Goal: Information Seeking & Learning: Compare options

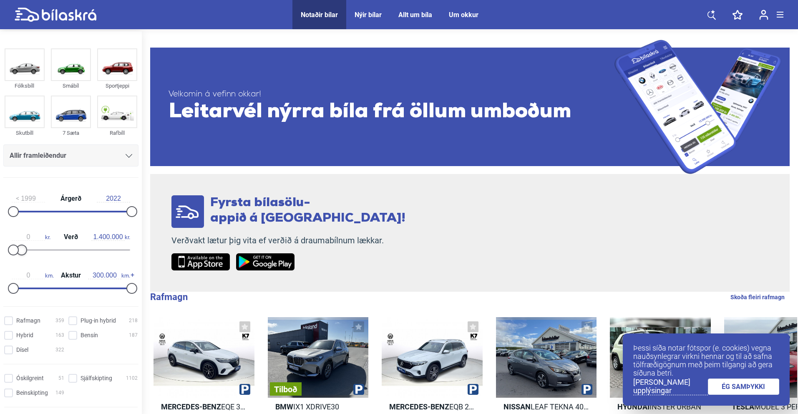
type input "1.500.000"
drag, startPoint x: 129, startPoint y: 251, endPoint x: 22, endPoint y: 246, distance: 106.8
click at [22, 246] on div at bounding box center [22, 249] width 11 height 11
type input "160.000"
drag, startPoint x: 126, startPoint y: 284, endPoint x: 73, endPoint y: 288, distance: 53.5
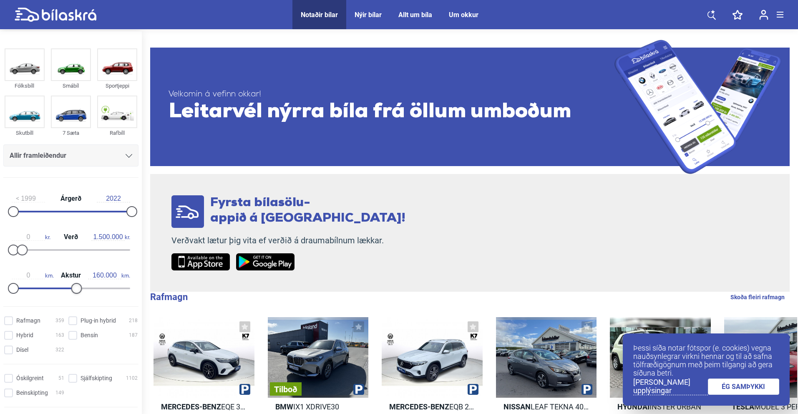
click at [73, 288] on div at bounding box center [76, 288] width 11 height 11
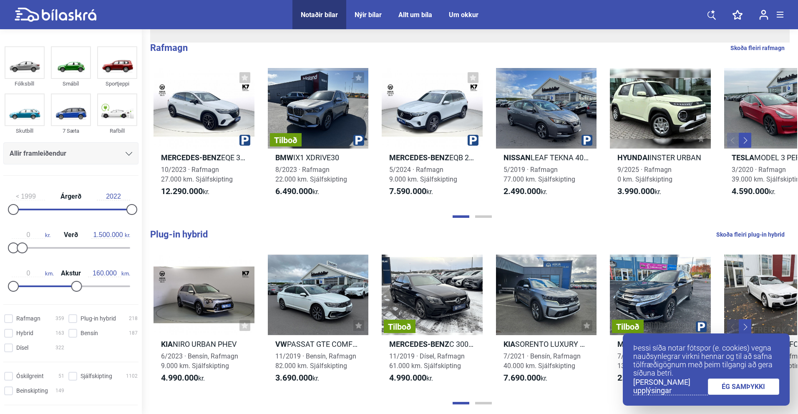
click at [751, 384] on link "ÉG SAMÞYKKI" at bounding box center [744, 386] width 72 height 16
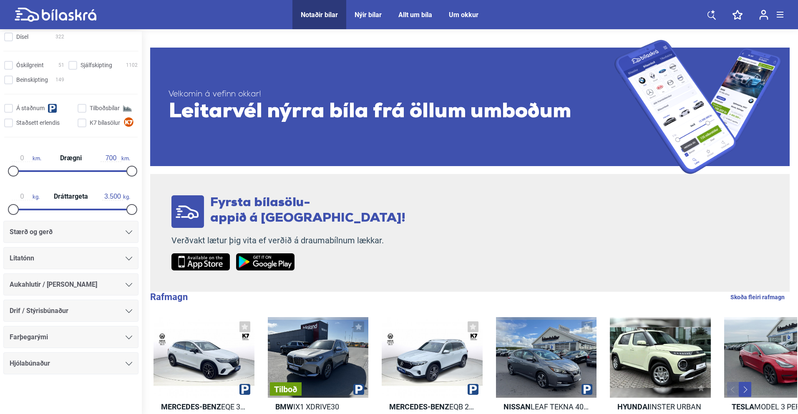
click at [106, 141] on div "Óskilgreint 51 Sjálfskipting 1102 Beinskipting 149 Á staðnum Tilboðsbílar Staðs…" at bounding box center [71, 101] width 142 height 86
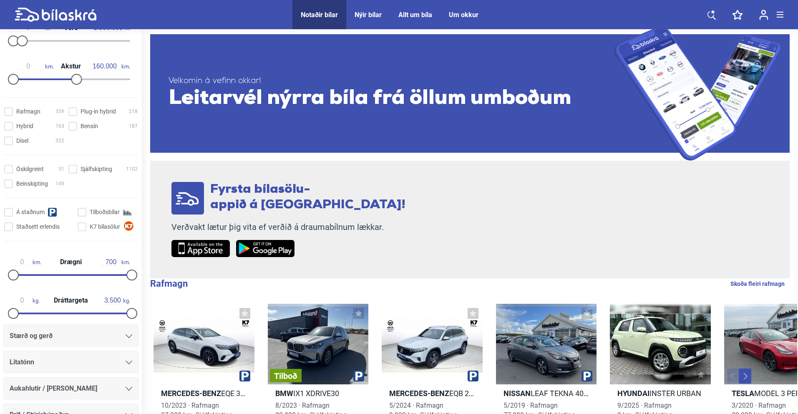
scroll to position [203, 0]
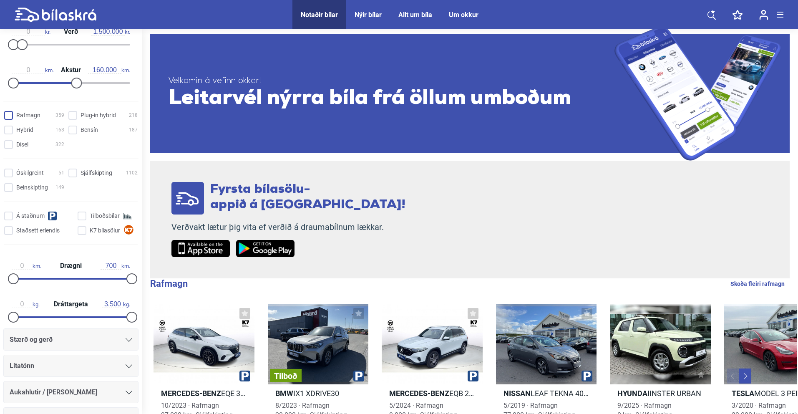
click at [11, 114] on input "Rafmagn 359" at bounding box center [35, 115] width 60 height 9
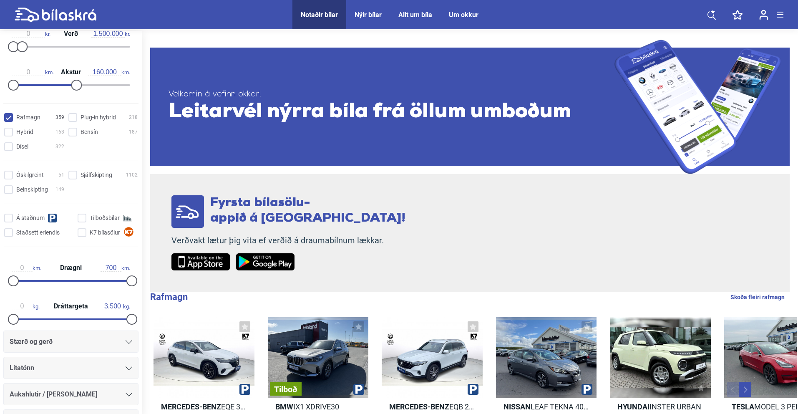
click at [10, 119] on input "Rafmagn 359" at bounding box center [35, 117] width 60 height 9
checkbox input "false"
click at [69, 171] on span at bounding box center [72, 175] width 9 height 9
click at [70, 171] on input "Sjálfskipting 1102" at bounding box center [104, 175] width 69 height 9
checkbox input "true"
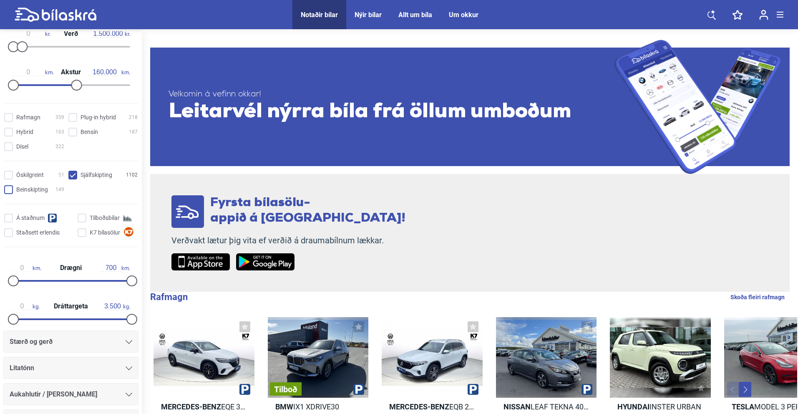
click at [6, 187] on input "Beinskipting 149" at bounding box center [35, 190] width 60 height 9
checkbox input "true"
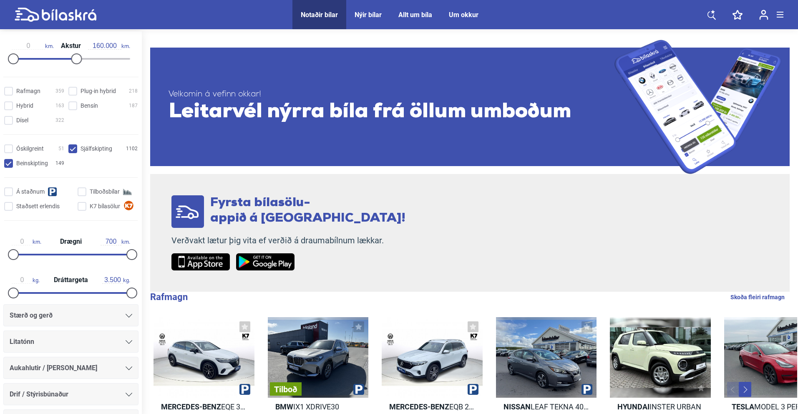
scroll to position [233, 0]
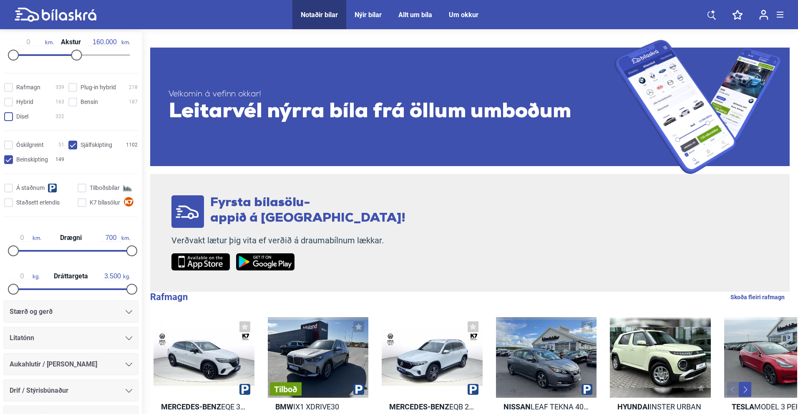
click at [13, 115] on input "Dísel 322" at bounding box center [35, 117] width 60 height 9
checkbox input "true"
click at [76, 99] on input "Bensín 187" at bounding box center [104, 102] width 69 height 9
checkbox input "true"
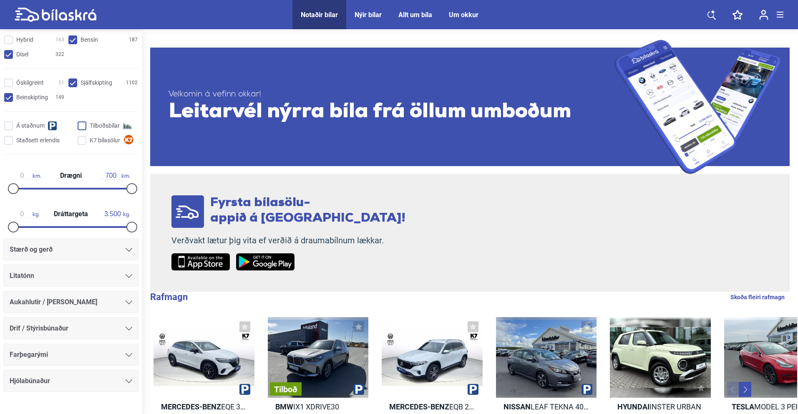
scroll to position [297, 0]
click at [8, 128] on input "Á staðnum" at bounding box center [39, 124] width 69 height 9
checkbox input "true"
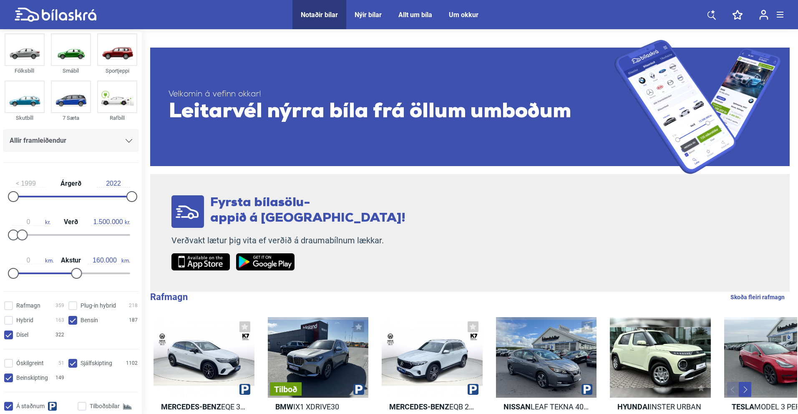
scroll to position [0, 0]
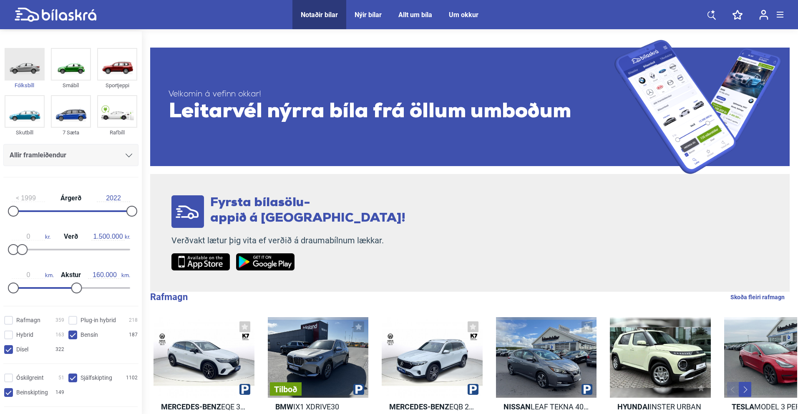
click at [30, 71] on img at bounding box center [24, 64] width 38 height 31
click at [62, 74] on img at bounding box center [71, 64] width 38 height 31
click at [68, 69] on img at bounding box center [71, 64] width 38 height 31
click at [77, 70] on img at bounding box center [71, 64] width 38 height 31
click at [103, 73] on img at bounding box center [117, 64] width 38 height 31
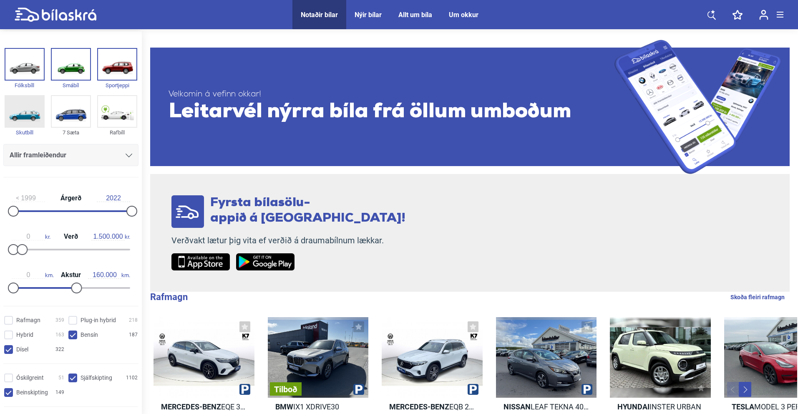
click at [15, 103] on img at bounding box center [24, 111] width 38 height 31
click at [57, 107] on img at bounding box center [71, 111] width 38 height 31
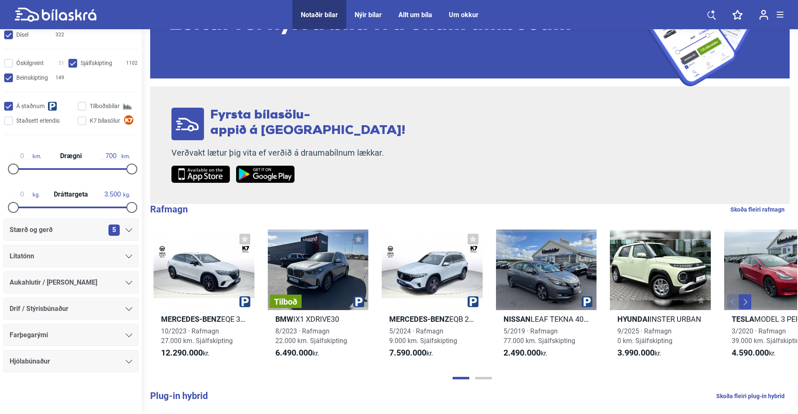
scroll to position [92, 0]
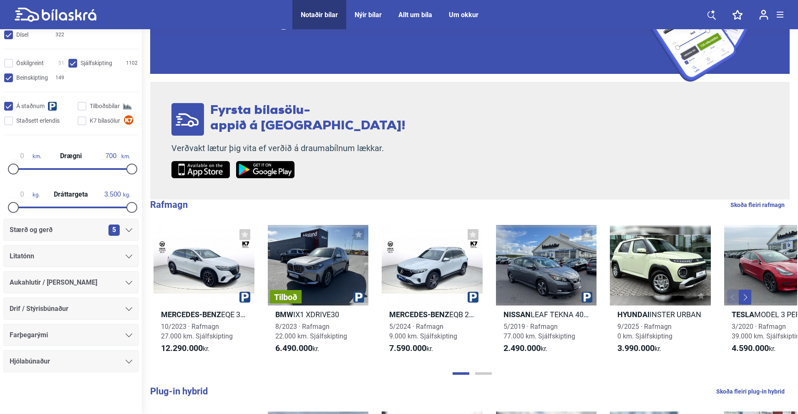
click at [68, 358] on div "Hjólabúnaður" at bounding box center [71, 361] width 123 height 12
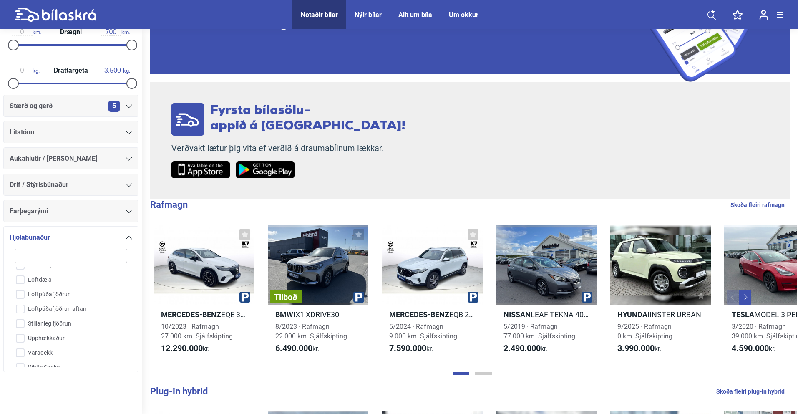
scroll to position [0, 0]
click at [119, 239] on div "Hjólabúnaður" at bounding box center [71, 237] width 123 height 12
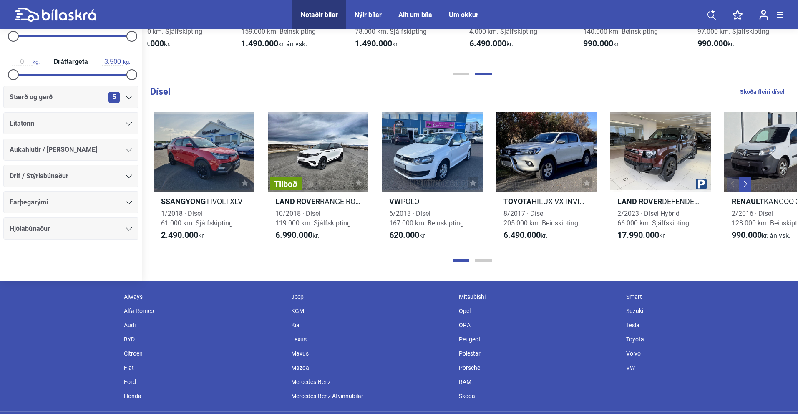
scroll to position [959, 0]
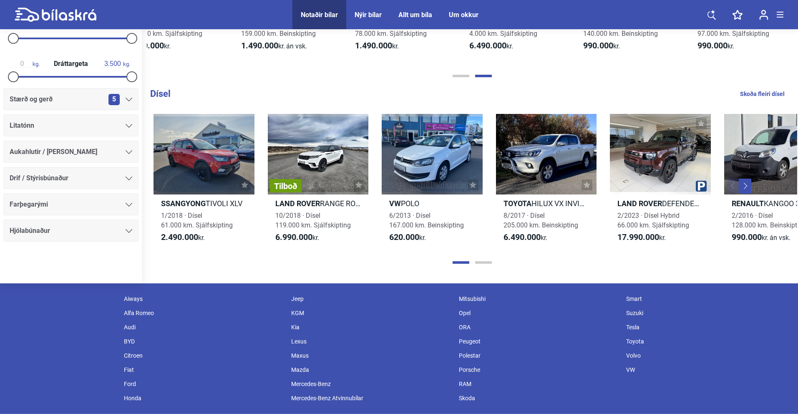
click at [304, 362] on div "Mazda" at bounding box center [371, 369] width 168 height 14
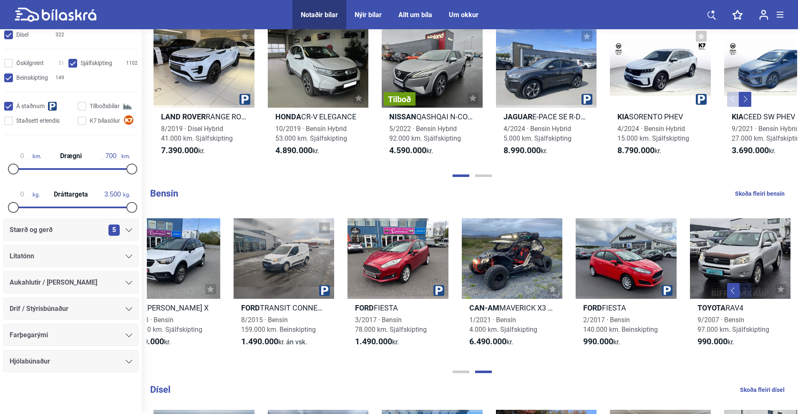
scroll to position [677, 0]
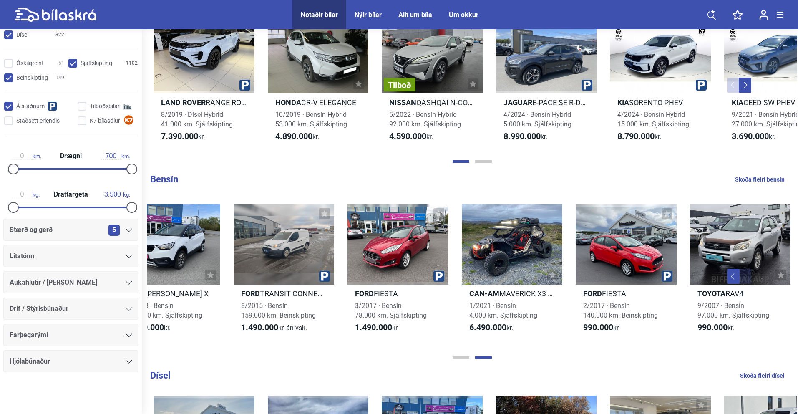
click at [763, 177] on link "Skoða fleiri bensín" at bounding box center [760, 179] width 50 height 11
checkbox input "false"
click at [751, 178] on link "Skoða fleiri bensín" at bounding box center [760, 179] width 50 height 11
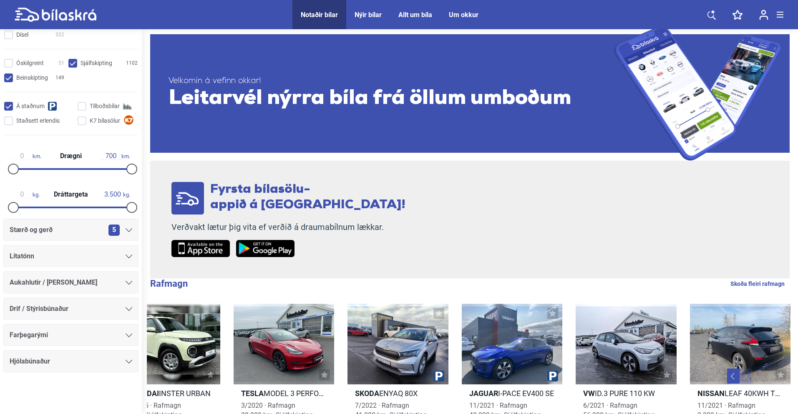
scroll to position [3, 0]
